Goal: Task Accomplishment & Management: Use online tool/utility

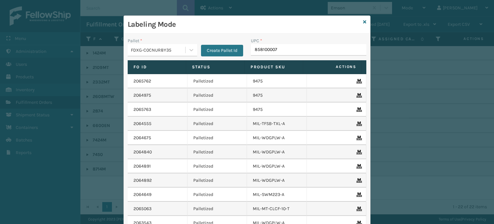
type input "8581000075"
type input "8500406"
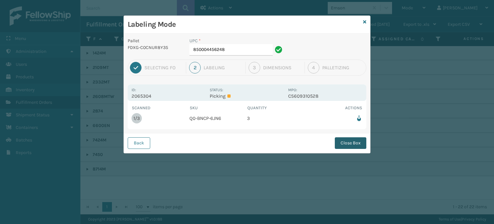
click at [345, 140] on button "Close Box" at bounding box center [351, 143] width 32 height 12
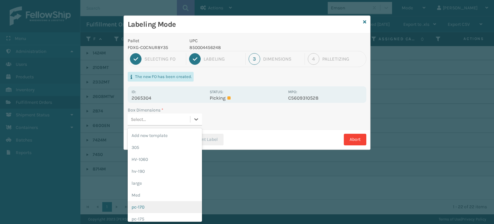
drag, startPoint x: 193, startPoint y: 119, endPoint x: 176, endPoint y: 204, distance: 86.6
click at [176, 125] on div "option pc-170 focused, 7 of 20. 20 results available. Use Up and Down to choose…" at bounding box center [165, 119] width 74 height 12
click at [176, 204] on div "pc-170" at bounding box center [165, 207] width 74 height 12
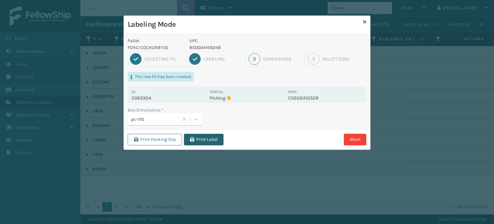
click at [203, 139] on button "Print Label" at bounding box center [204, 139] width 40 height 12
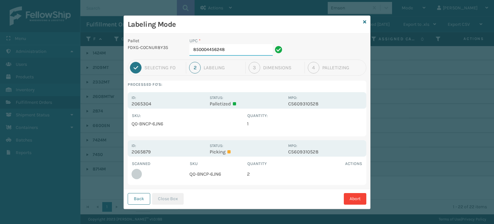
click at [243, 51] on input "850004456248" at bounding box center [230, 50] width 83 height 12
click at [168, 200] on button "Close Box" at bounding box center [168, 199] width 32 height 12
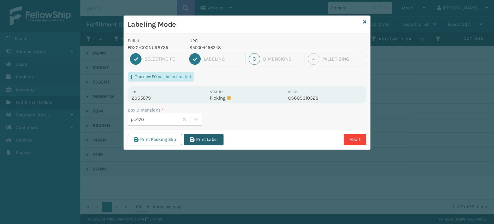
click at [204, 136] on button "Print Label" at bounding box center [204, 139] width 40 height 12
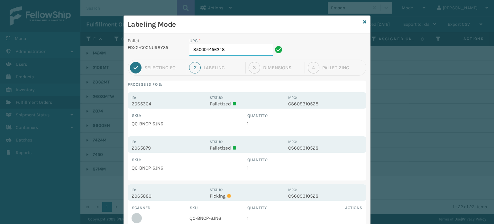
click at [240, 47] on input "850004456248" at bounding box center [230, 50] width 83 height 12
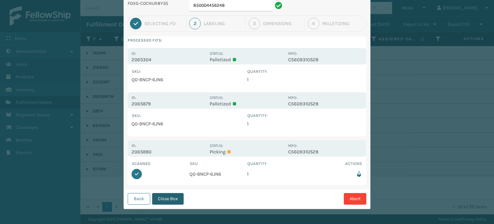
click at [174, 202] on button "Close Box" at bounding box center [168, 199] width 32 height 12
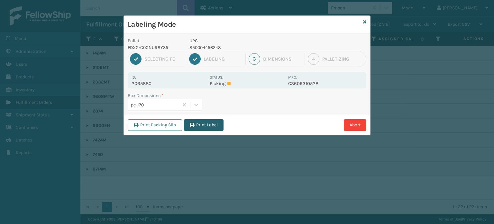
click at [205, 126] on button "Print Label" at bounding box center [204, 125] width 40 height 12
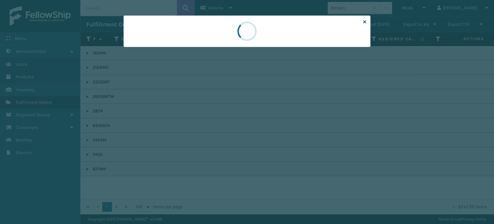
click at [205, 126] on div at bounding box center [247, 112] width 494 height 224
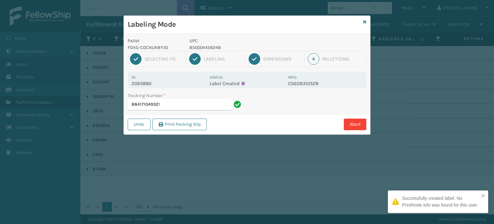
drag, startPoint x: 205, startPoint y: 126, endPoint x: 209, endPoint y: 123, distance: 5.1
click at [209, 123] on div "Labeling Mode Pallet FDXG-C0CNUR8Y35 UPC 850004456248 1 Selecting FO 2 Labeling…" at bounding box center [247, 112] width 494 height 224
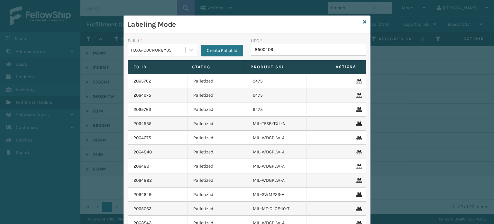
type input "85004066"
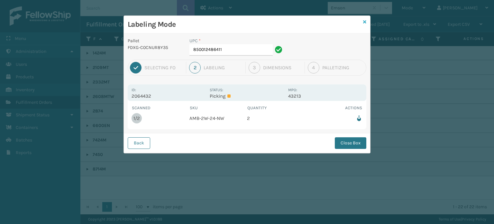
click at [365, 21] on icon at bounding box center [364, 22] width 3 height 5
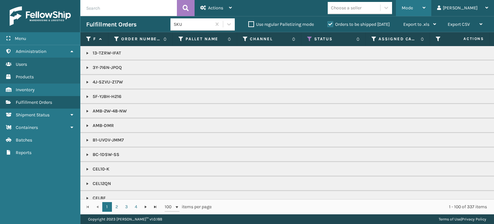
click at [413, 9] on span "Mode" at bounding box center [407, 7] width 11 height 5
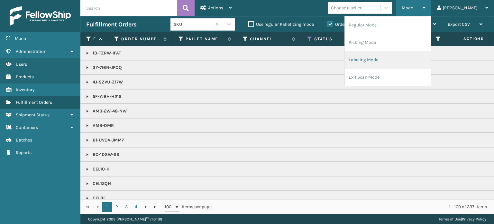
click at [403, 57] on li "Labeling Mode" at bounding box center [388, 59] width 86 height 17
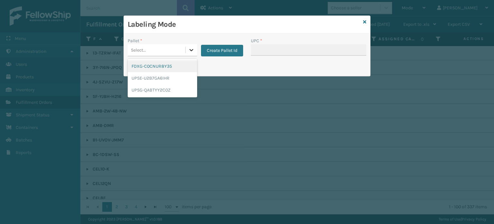
click at [193, 51] on icon at bounding box center [191, 50] width 6 height 6
click at [184, 68] on div "FDXG-C0CNUR8Y35" at bounding box center [162, 66] width 69 height 12
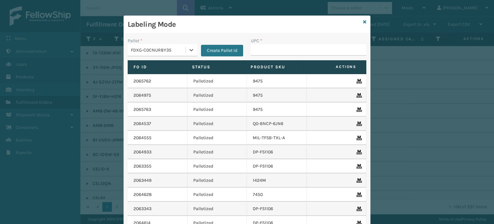
click at [186, 68] on th "Status" at bounding box center [215, 67] width 59 height 14
click at [260, 49] on input "UPC *" at bounding box center [308, 50] width 115 height 12
click at [264, 49] on input "853913008058" at bounding box center [303, 50] width 104 height 12
type input "853913008058"
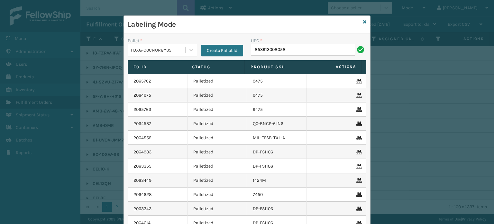
type input "853913008058"
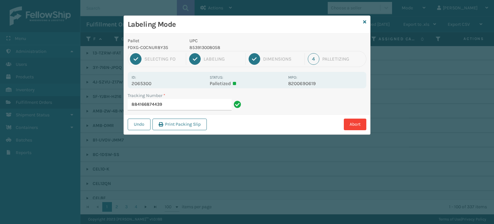
type input "884166874439853913008058"
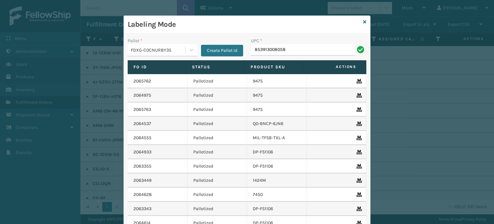
type input "853913008058"
click at [264, 50] on input "850012486442" at bounding box center [303, 50] width 104 height 12
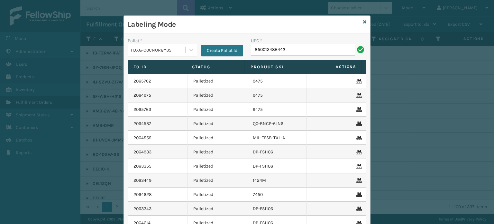
click at [264, 50] on input "850012486442" at bounding box center [303, 50] width 104 height 12
type input "850012486442"
click at [257, 52] on input "850012486794" at bounding box center [303, 50] width 104 height 12
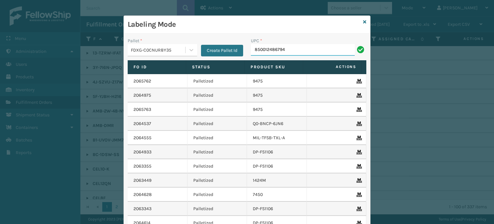
type input "850012486794"
click at [272, 51] on input "854403007018" at bounding box center [303, 50] width 104 height 12
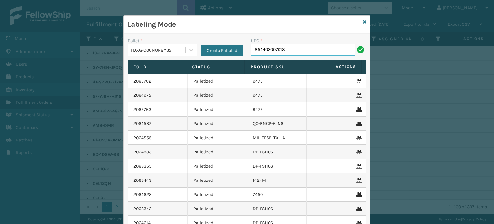
type input "854403007018"
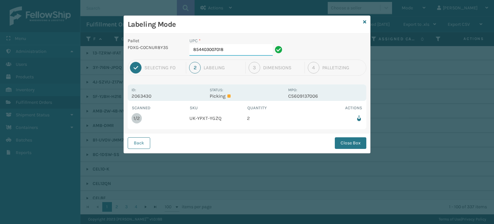
click at [256, 53] on input "854403007018" at bounding box center [230, 50] width 83 height 12
click at [353, 139] on button "Close Box" at bounding box center [351, 143] width 32 height 12
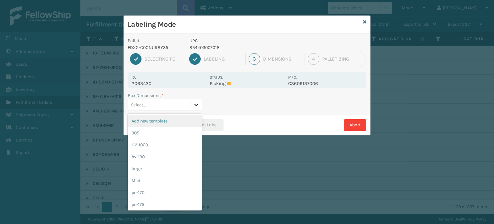
click at [198, 104] on icon at bounding box center [197, 105] width 4 height 2
click at [161, 179] on div "Med" at bounding box center [165, 180] width 74 height 12
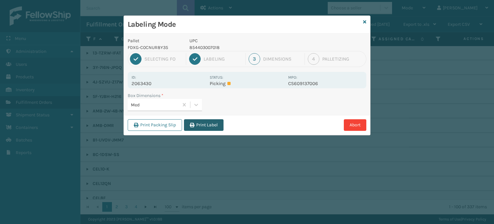
click at [196, 125] on button "Print Label" at bounding box center [204, 125] width 40 height 12
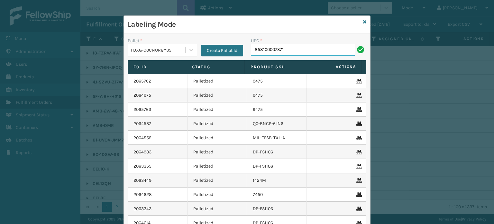
click at [272, 51] on input "858100007371" at bounding box center [303, 50] width 104 height 12
type input "858100007371"
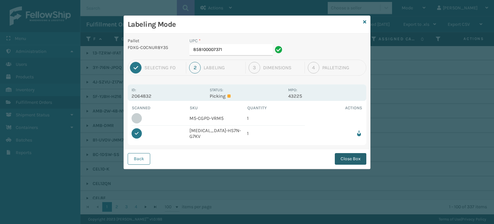
click at [354, 154] on button "Close Box" at bounding box center [351, 159] width 32 height 12
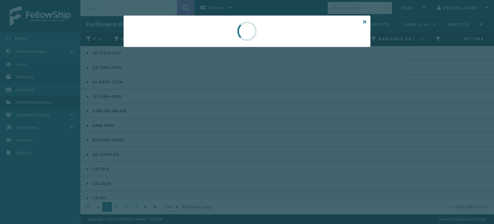
click at [354, 154] on div at bounding box center [247, 112] width 494 height 224
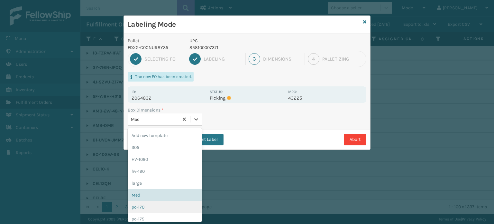
drag, startPoint x: 197, startPoint y: 119, endPoint x: 182, endPoint y: 207, distance: 88.7
click at [182, 125] on div "option pc-170 focused, 7 of 20. 20 results available. Use Up and Down to choose…" at bounding box center [165, 119] width 74 height 12
click at [182, 207] on div "pc-170" at bounding box center [165, 207] width 74 height 12
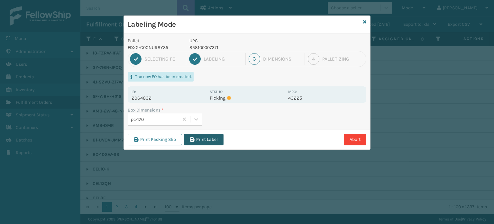
click at [207, 141] on button "Print Label" at bounding box center [204, 139] width 40 height 12
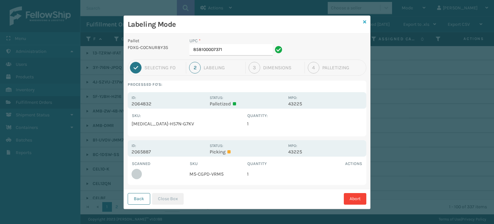
click at [363, 21] on icon at bounding box center [364, 22] width 3 height 5
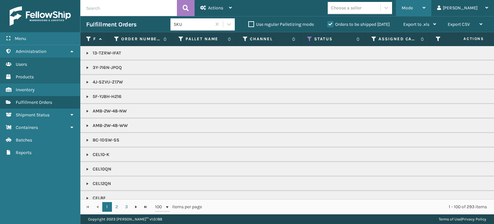
click at [426, 3] on div "Mode" at bounding box center [414, 8] width 24 height 16
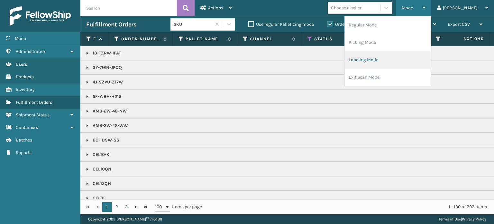
click at [402, 60] on li "Labeling Mode" at bounding box center [388, 59] width 86 height 17
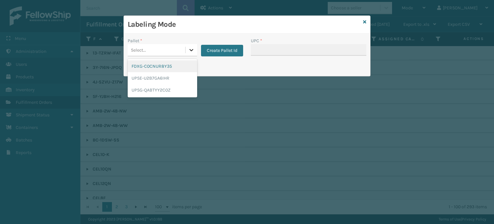
click at [192, 46] on div at bounding box center [192, 50] width 12 height 12
click at [188, 67] on div "FDXG-C0CNUR8Y35" at bounding box center [162, 66] width 69 height 12
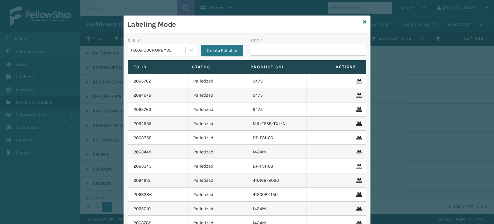
drag, startPoint x: 270, startPoint y: 56, endPoint x: 271, endPoint y: 46, distance: 9.7
click at [271, 46] on div "UPC *" at bounding box center [308, 48] width 123 height 23
click at [271, 46] on input "UPC *" at bounding box center [308, 50] width 115 height 12
click at [273, 49] on input "857899006473" at bounding box center [303, 50] width 104 height 12
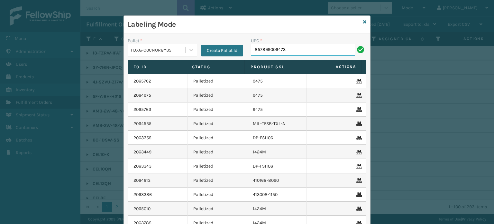
type input "857899006473"
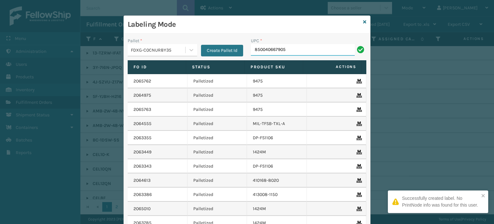
click at [272, 51] on input "850040667905" at bounding box center [303, 50] width 104 height 12
type input "850040667905"
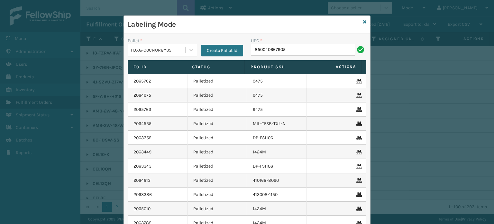
type input "850040667905"
click at [363, 21] on icon at bounding box center [364, 22] width 3 height 5
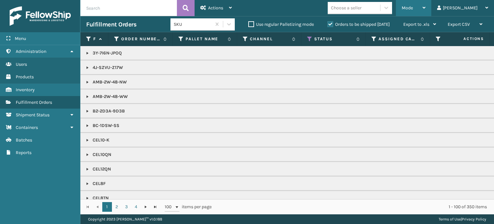
click at [426, 3] on div "Mode" at bounding box center [414, 8] width 24 height 16
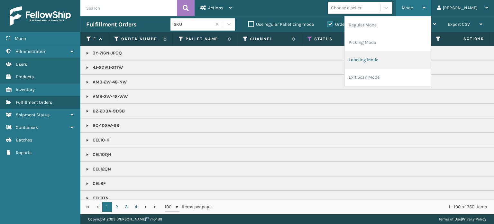
click at [411, 56] on li "Labeling Mode" at bounding box center [388, 59] width 86 height 17
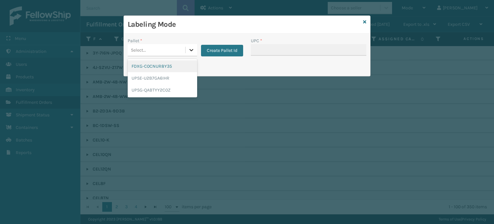
click at [190, 49] on icon at bounding box center [191, 50] width 6 height 6
click at [183, 68] on div "FDXG-C0CNUR8Y35" at bounding box center [162, 66] width 69 height 12
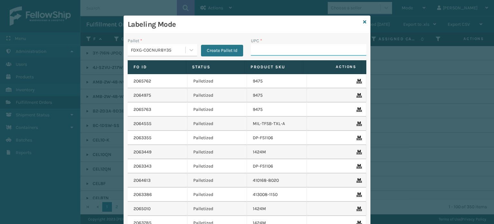
click at [258, 46] on input "UPC *" at bounding box center [308, 50] width 115 height 12
click at [264, 50] on input "853913008065" at bounding box center [303, 50] width 104 height 12
type input "853913008065"
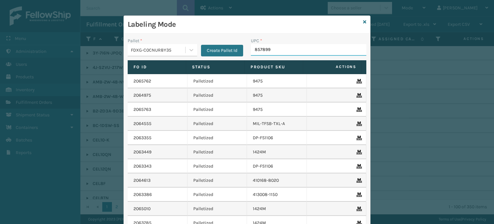
type input "8578990"
click at [267, 49] on input "854403007056" at bounding box center [303, 50] width 104 height 12
type input "854403007056"
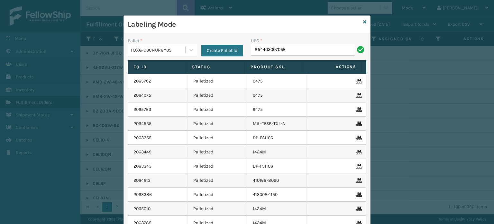
type input "854403007056"
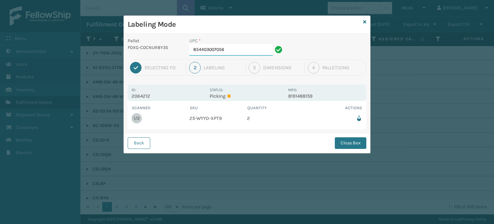
click at [259, 47] on input "854403007056" at bounding box center [230, 50] width 83 height 12
click at [347, 138] on button "Close Box" at bounding box center [351, 143] width 32 height 12
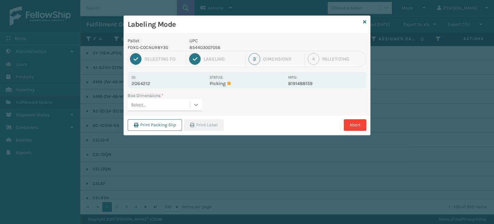
click at [196, 110] on div at bounding box center [196, 105] width 12 height 12
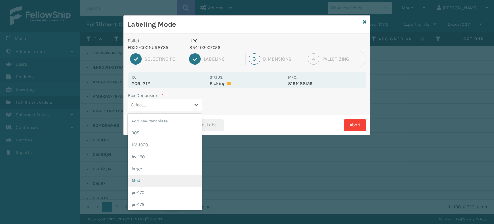
click at [178, 181] on div "Med" at bounding box center [165, 180] width 74 height 12
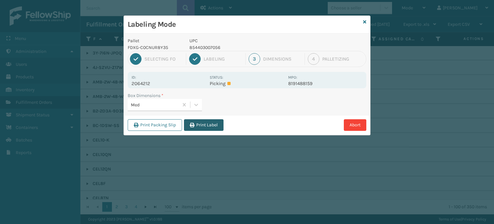
click at [217, 120] on button "Print Label" at bounding box center [204, 125] width 40 height 12
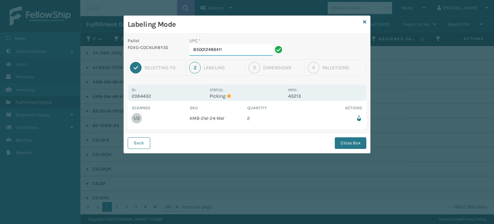
click at [250, 51] on input "850012486411" at bounding box center [230, 50] width 83 height 12
click at [359, 139] on button "Close Box" at bounding box center [351, 143] width 32 height 12
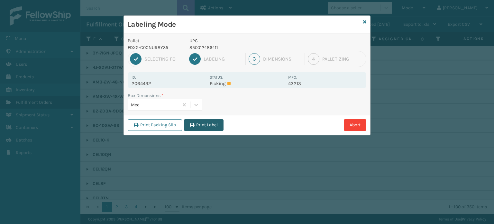
click at [199, 123] on button "Print Label" at bounding box center [204, 125] width 40 height 12
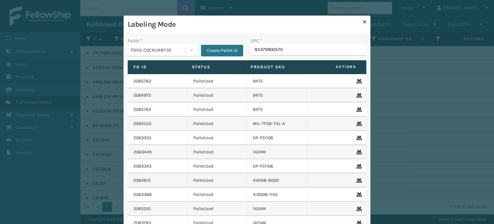
type input "853799005707"
click at [262, 47] on input "850004456019" at bounding box center [303, 50] width 104 height 12
type input "850004456019"
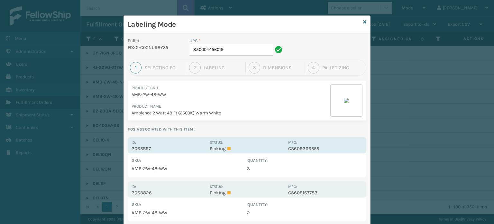
click at [266, 143] on div "Status: Picking" at bounding box center [247, 145] width 74 height 13
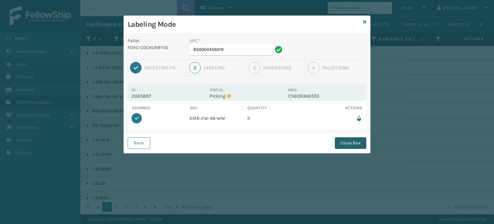
click at [350, 147] on button "Close Box" at bounding box center [351, 143] width 32 height 12
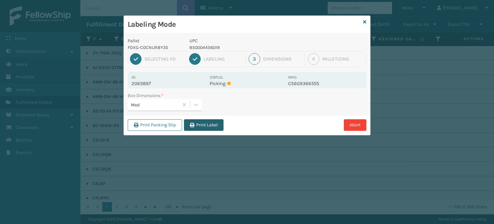
click at [210, 126] on button "Print Label" at bounding box center [204, 125] width 40 height 12
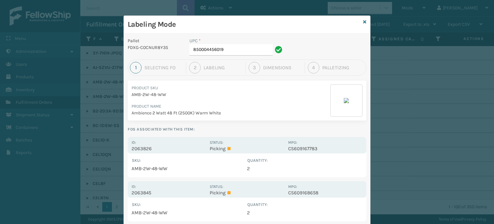
click at [364, 21] on div "Labeling Mode" at bounding box center [247, 25] width 246 height 18
click at [363, 21] on icon at bounding box center [364, 22] width 3 height 5
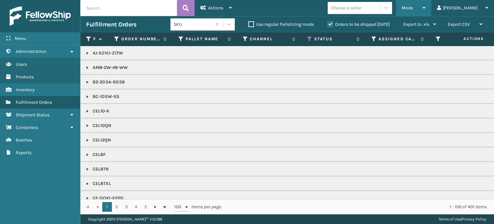
click at [426, 3] on div "Mode" at bounding box center [414, 8] width 24 height 16
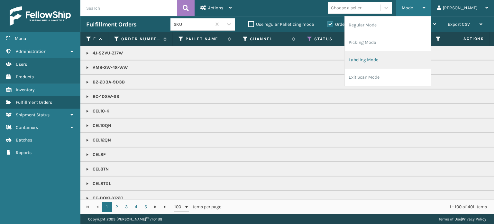
click at [416, 58] on li "Labeling Mode" at bounding box center [388, 59] width 86 height 17
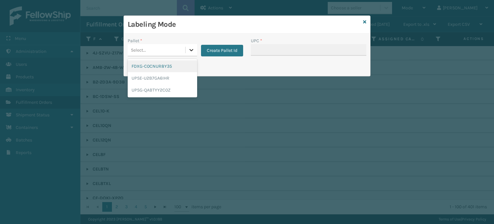
click at [190, 50] on icon at bounding box center [191, 50] width 4 height 2
click at [182, 72] on div "UPSE-U2B7GA6IHR" at bounding box center [162, 78] width 69 height 12
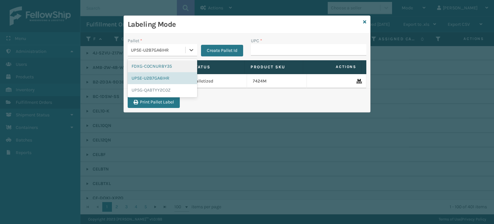
drag, startPoint x: 193, startPoint y: 52, endPoint x: 177, endPoint y: 68, distance: 21.6
click at [177, 56] on div "option UPSE-U2B7GA6IHR, selected. option FDXG-C0CNUR8Y35 focused, 1 of 3. 3 res…" at bounding box center [162, 50] width 69 height 12
click at [177, 68] on div "FDXG-C0CNUR8Y35" at bounding box center [162, 66] width 69 height 12
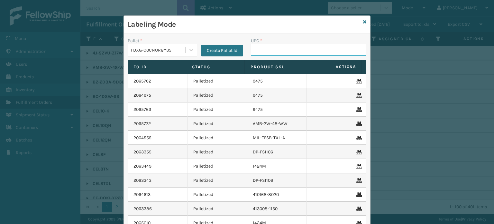
click at [264, 54] on input "UPC *" at bounding box center [308, 50] width 115 height 12
type input "8"
type input "810081962"
type input "GEN-AB-A"
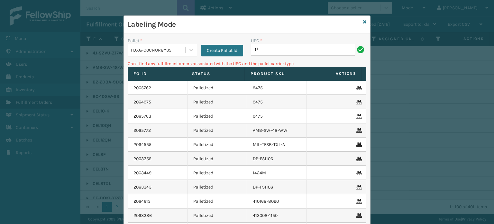
type input "1"
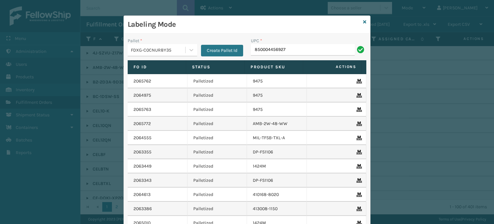
click at [273, 50] on input "850004456927" at bounding box center [303, 50] width 104 height 12
type input "850004456927"
click at [273, 50] on input "858100007531" at bounding box center [303, 50] width 104 height 12
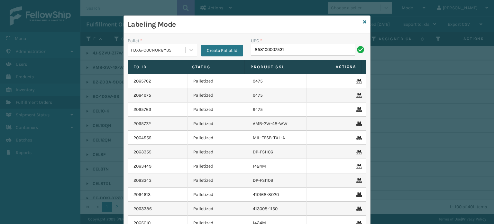
click at [273, 50] on input "858100007531" at bounding box center [303, 50] width 104 height 12
type input "858100007531"
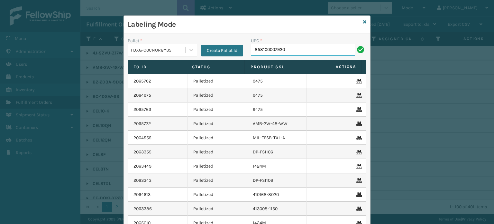
click at [261, 52] on input "858100007920" at bounding box center [303, 50] width 104 height 12
type input "858100007920"
type input "810081962827"
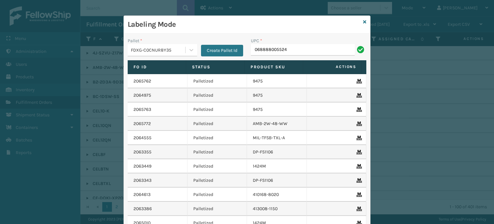
type input "068888005524"
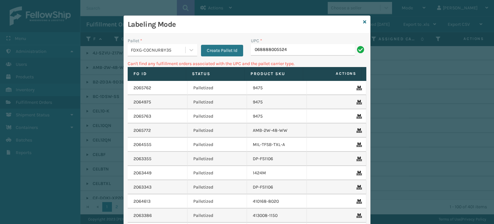
click at [251, 50] on input "068888005524" at bounding box center [303, 50] width 104 height 12
type input "0068888005524"
click at [258, 49] on input "0068888005524" at bounding box center [303, 50] width 104 height 12
click at [363, 21] on icon at bounding box center [364, 22] width 3 height 5
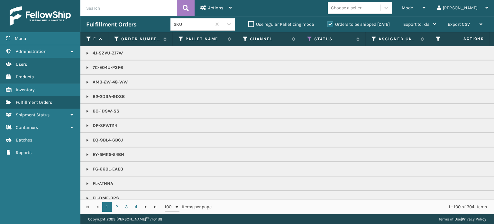
click at [362, 10] on div "Choose a seller" at bounding box center [346, 8] width 31 height 7
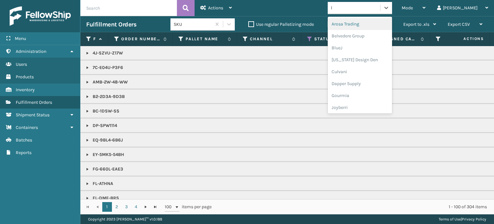
type input "li"
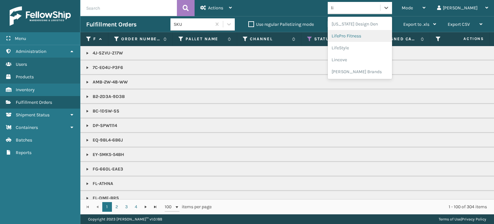
click at [380, 38] on div "LifePro Fitness" at bounding box center [360, 36] width 64 height 12
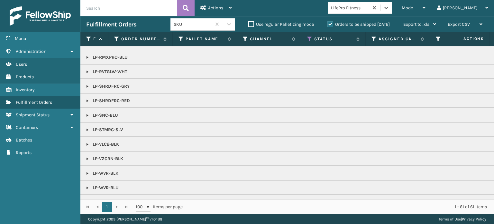
scroll to position [112, 0]
click at [87, 143] on link at bounding box center [87, 143] width 5 height 5
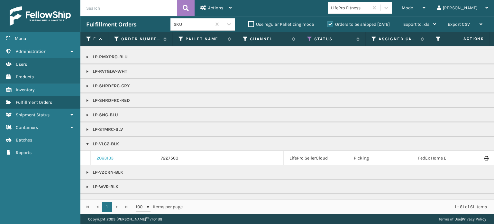
click at [107, 157] on link "2063133" at bounding box center [105, 158] width 17 height 6
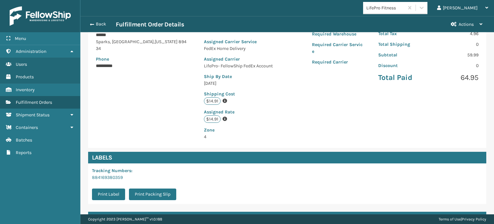
scroll to position [170, 0]
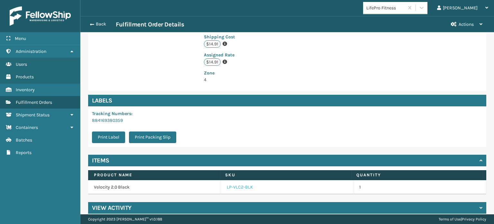
click at [238, 184] on link "LP-VLC2-BLK" at bounding box center [240, 187] width 26 height 6
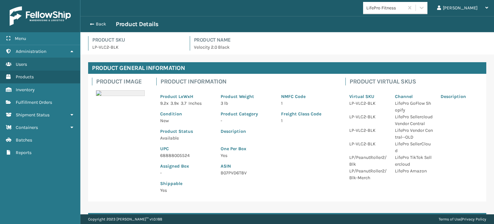
click at [180, 158] on p "68888005524" at bounding box center [186, 155] width 53 height 7
copy p "68888005524"
click at [89, 23] on span "button" at bounding box center [91, 24] width 4 height 5
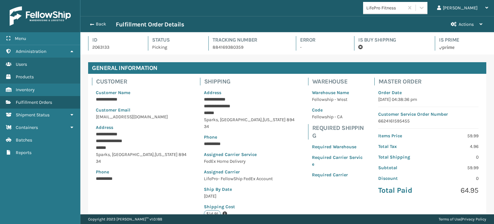
scroll to position [15, 413]
click at [90, 23] on span "button" at bounding box center [92, 24] width 4 height 5
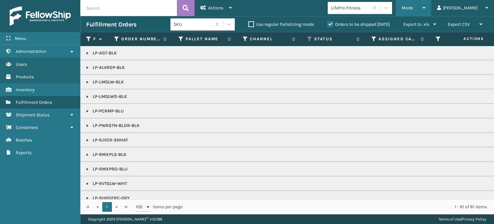
click at [423, 5] on div "Mode Regular Mode Picking Mode Labeling Mode Exit Scan Mode" at bounding box center [413, 8] width 35 height 16
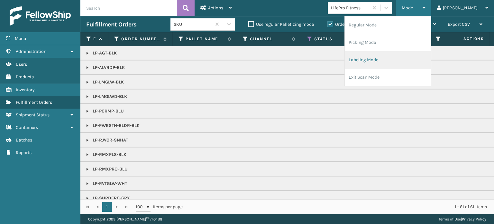
click at [423, 58] on li "Labeling Mode" at bounding box center [388, 59] width 86 height 17
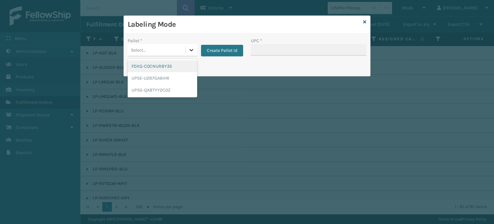
click at [196, 51] on div at bounding box center [192, 50] width 12 height 12
click at [180, 67] on div "FDXG-C0CNUR8Y35" at bounding box center [162, 66] width 69 height 12
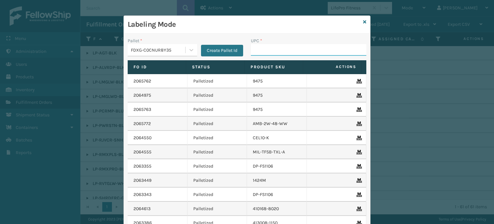
click at [264, 49] on input "UPC *" at bounding box center [308, 50] width 115 height 12
paste input "68888005524"
type input "68888005524"
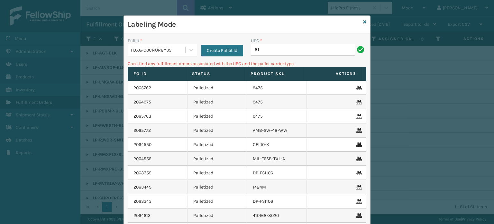
type input "8"
type input "lp-sn"
click at [363, 21] on icon at bounding box center [364, 22] width 3 height 5
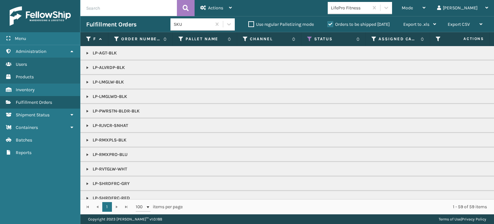
click at [86, 126] on link at bounding box center [87, 125] width 5 height 5
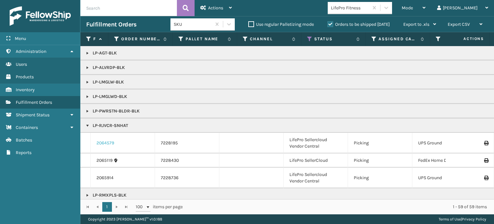
click at [101, 141] on link "2064579" at bounding box center [106, 143] width 18 height 6
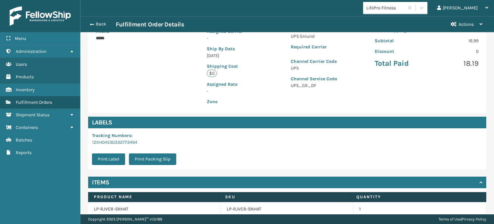
scroll to position [155, 0]
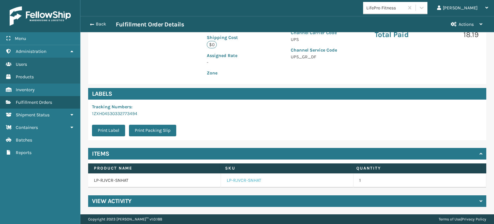
click at [238, 178] on link "LP-RJVCR-SNHAT" at bounding box center [244, 180] width 34 height 6
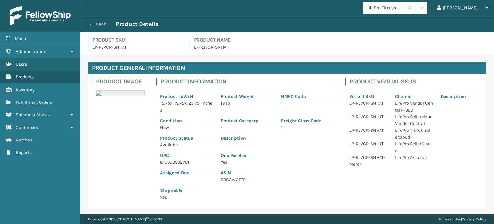
click at [171, 161] on p "810090932781" at bounding box center [186, 162] width 53 height 7
copy p "810090932781"
drag, startPoint x: 179, startPoint y: 157, endPoint x: 178, endPoint y: 162, distance: 4.9
click at [178, 162] on p "810090932781" at bounding box center [186, 162] width 53 height 7
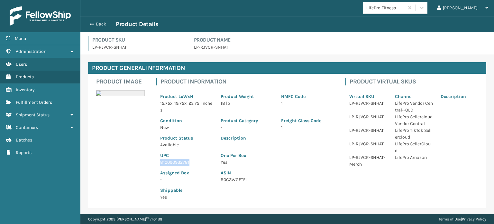
click at [178, 162] on p "810090932781" at bounding box center [186, 162] width 53 height 7
copy p "810090932781"
click at [98, 27] on button "Back" at bounding box center [101, 24] width 30 height 6
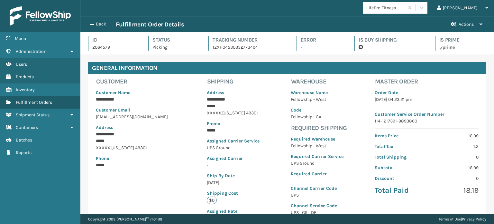
scroll to position [15, 413]
click at [98, 27] on button "Back" at bounding box center [101, 24] width 30 height 6
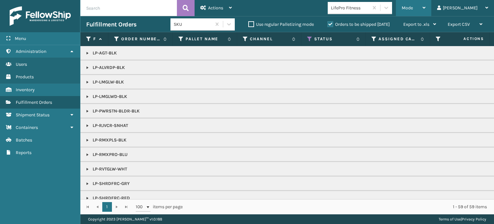
click at [413, 10] on span "Mode" at bounding box center [407, 7] width 11 height 5
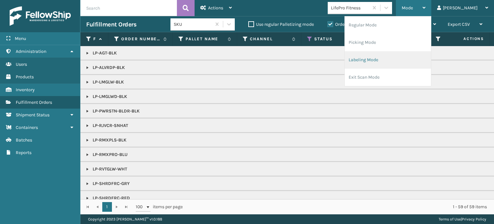
click at [418, 58] on li "Labeling Mode" at bounding box center [388, 59] width 86 height 17
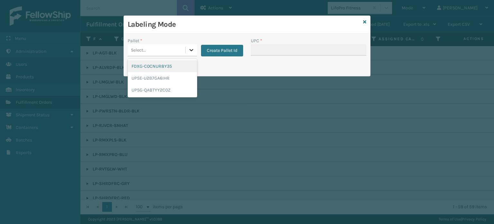
click at [193, 47] on icon at bounding box center [191, 50] width 6 height 6
click at [191, 67] on div "FDXG-C0CNUR8Y35" at bounding box center [162, 66] width 69 height 12
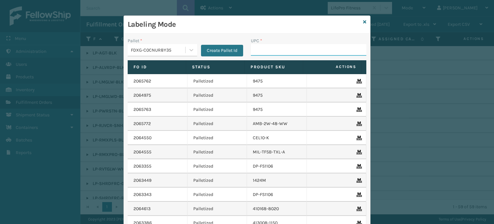
click at [275, 46] on input "UPC *" at bounding box center [308, 50] width 115 height 12
paste input "810090932781"
type input "810090932781"
click at [298, 124] on td "AMB-2W-48-WW" at bounding box center [277, 123] width 60 height 14
click at [323, 54] on input "810090932781" at bounding box center [303, 50] width 104 height 12
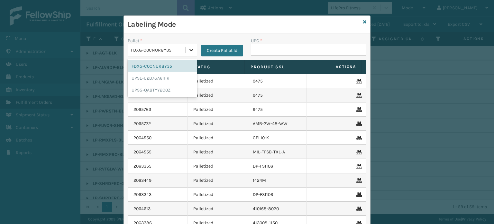
click at [191, 48] on icon at bounding box center [191, 50] width 6 height 6
click at [187, 88] on div "UPSG-QABTYY2C0Z" at bounding box center [162, 90] width 69 height 12
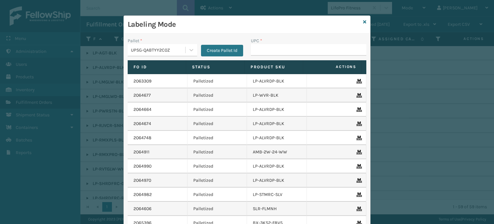
click at [248, 48] on div "UPC *" at bounding box center [308, 48] width 123 height 23
click at [257, 47] on input "UPC *" at bounding box center [308, 50] width 115 height 12
paste input "810090932781"
type input "810090932781"
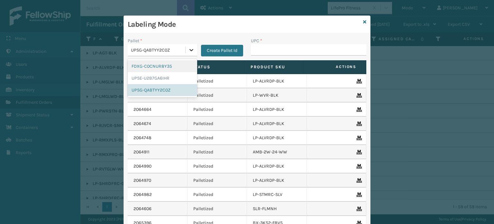
click at [189, 52] on icon at bounding box center [191, 50] width 6 height 6
click at [167, 67] on div "FDXG-C0CNUR8Y35" at bounding box center [162, 66] width 69 height 12
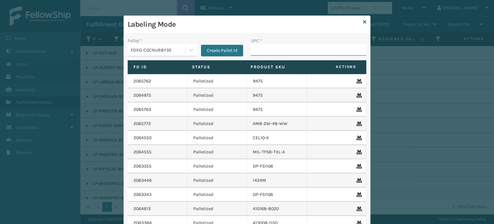
click at [290, 46] on input "UPC *" at bounding box center [308, 50] width 115 height 12
click at [360, 22] on div "Labeling Mode" at bounding box center [247, 25] width 246 height 18
click at [363, 21] on icon at bounding box center [364, 22] width 3 height 5
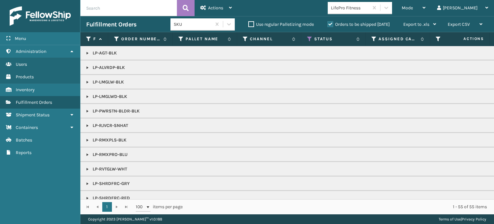
click at [329, 25] on label "Orders to be shipped [DATE]" at bounding box center [358, 24] width 62 height 5
click at [328, 25] on input "Orders to be shipped [DATE]" at bounding box center [327, 23] width 0 height 4
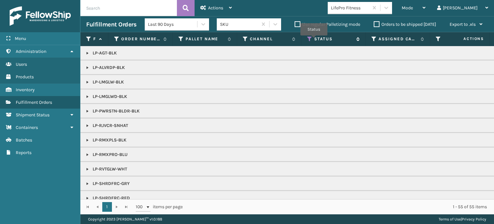
click at [309, 38] on icon at bounding box center [309, 39] width 5 height 6
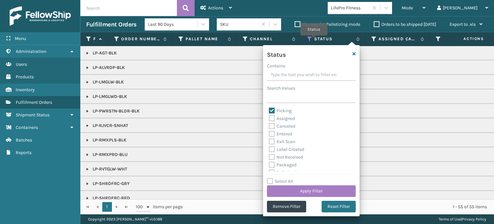
click at [271, 110] on label "Picking" at bounding box center [280, 110] width 23 height 5
click at [269, 110] on input "Picking" at bounding box center [269, 109] width 0 height 4
checkbox input "false"
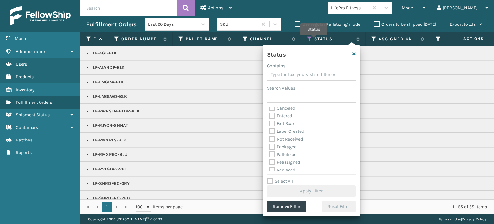
scroll to position [19, 0]
click at [271, 152] on label "Palletized" at bounding box center [283, 153] width 28 height 5
click at [269, 152] on input "Palletized" at bounding box center [269, 152] width 0 height 4
checkbox input "true"
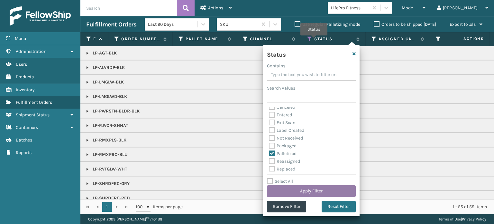
click at [297, 190] on button "Apply Filter" at bounding box center [311, 191] width 89 height 12
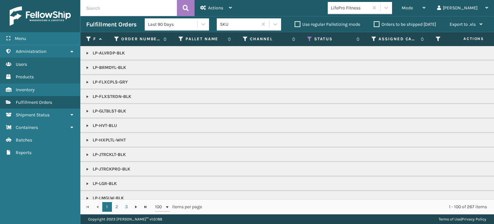
click at [86, 52] on link at bounding box center [87, 53] width 5 height 5
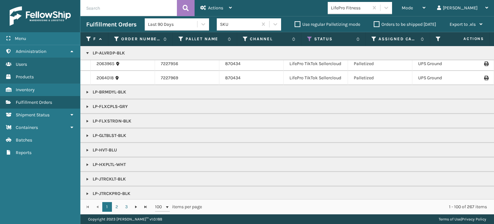
scroll to position [610, 0]
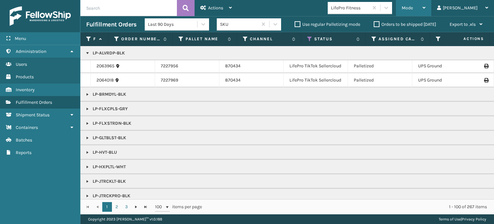
click at [413, 10] on span "Mode" at bounding box center [407, 7] width 11 height 5
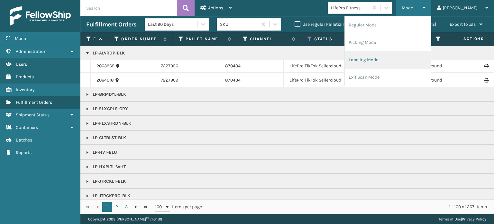
click at [416, 55] on li "Labeling Mode" at bounding box center [388, 59] width 86 height 17
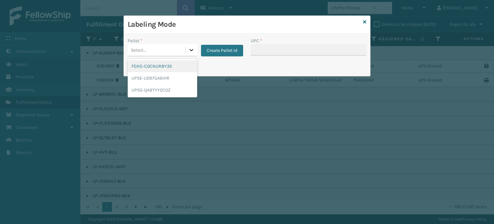
click at [191, 44] on div at bounding box center [192, 50] width 12 height 12
click at [187, 69] on div "FDXG-C0CNUR8Y35" at bounding box center [162, 66] width 69 height 12
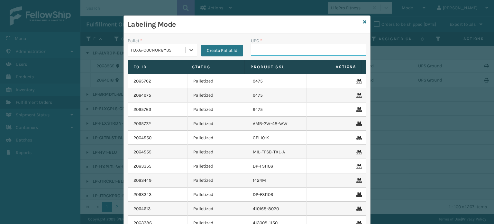
click at [262, 51] on input "UPC *" at bounding box center [308, 50] width 115 height 12
paste input "810090932781"
type input "810090932781"
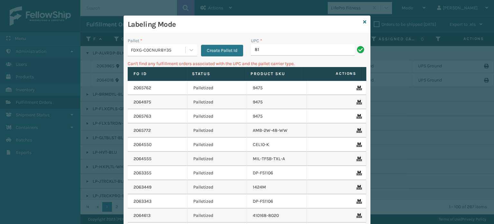
type input "8"
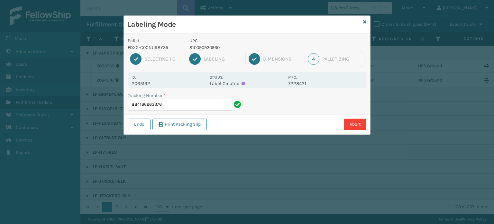
click at [155, 103] on input "884166263376" at bounding box center [180, 105] width 104 height 12
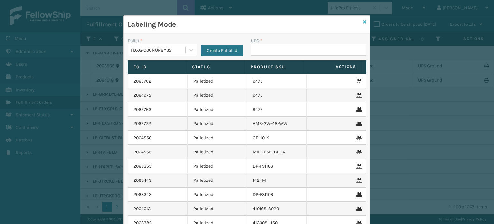
click at [363, 20] on icon at bounding box center [364, 22] width 3 height 5
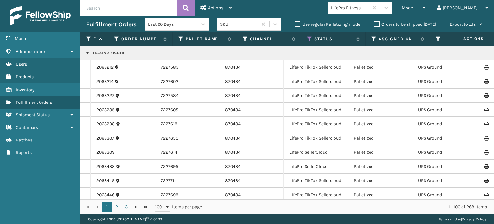
click at [161, 7] on input "text" at bounding box center [128, 8] width 97 height 16
paste input "884166263376"
type input "884166263376"
click at [185, 10] on icon at bounding box center [186, 8] width 6 height 10
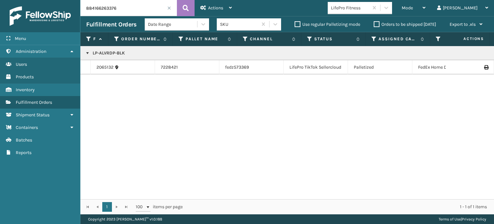
click at [484, 68] on icon at bounding box center [486, 67] width 4 height 5
click at [484, 67] on icon at bounding box center [486, 67] width 4 height 5
click at [484, 68] on icon at bounding box center [486, 67] width 4 height 5
click at [484, 67] on icon at bounding box center [486, 67] width 4 height 5
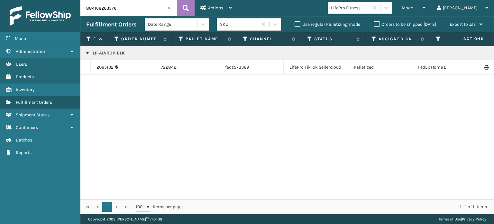
click at [482, 69] on td at bounding box center [470, 67] width 48 height 14
click at [484, 67] on icon at bounding box center [486, 67] width 4 height 5
click at [369, 191] on div "LP-ALVRDP-BLK 2065132 7228421 fedz573369 LifePro TikTok Sellercloud Palletized …" at bounding box center [287, 122] width 414 height 153
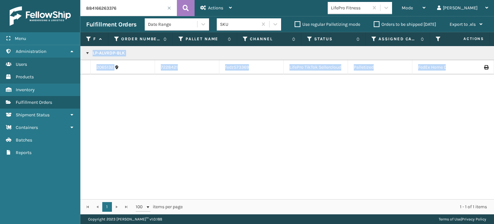
click at [369, 191] on div "LP-ALVRDP-BLK 2065132 7228421 fedz573369 LifePro TikTok Sellercloud Palletized …" at bounding box center [287, 122] width 414 height 153
click at [484, 67] on icon at bounding box center [486, 67] width 4 height 5
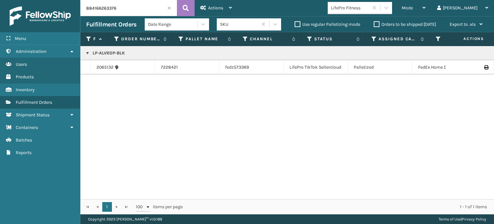
click at [480, 70] on td at bounding box center [470, 67] width 48 height 14
